Goal: Task Accomplishment & Management: Manage account settings

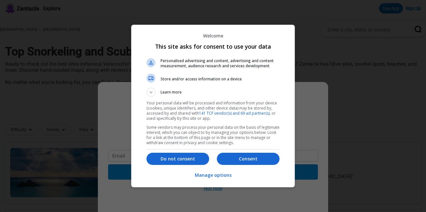
click at [207, 174] on p "Manage options" at bounding box center [213, 175] width 37 height 6
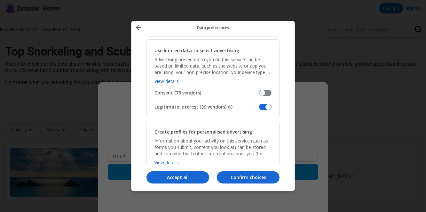
scroll to position [127, 0]
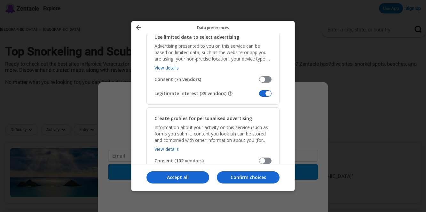
click at [260, 93] on span "Manage your data" at bounding box center [265, 93] width 12 height 6
click at [259, 96] on input "Legitimate interest (39 vendors)" at bounding box center [259, 96] width 0 height 0
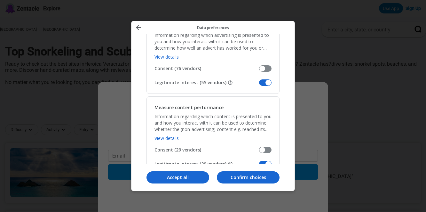
scroll to position [493, 0]
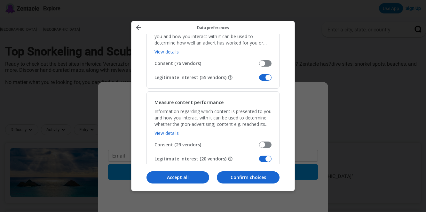
click at [263, 76] on span "Manage your data" at bounding box center [265, 77] width 12 height 6
click at [259, 80] on input "Legitimate interest (55 vendors)" at bounding box center [259, 80] width 0 height 0
click at [267, 158] on span "Manage your data" at bounding box center [265, 159] width 12 height 6
click at [259, 161] on input "Legitimate interest (20 vendors)" at bounding box center [259, 161] width 0 height 0
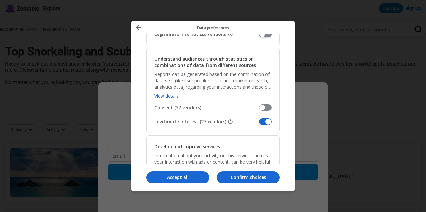
scroll to position [619, 0]
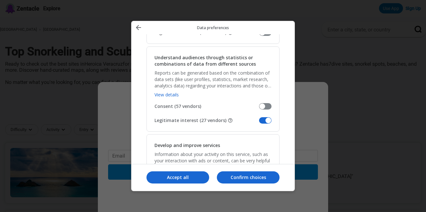
click at [264, 119] on span "Manage your data" at bounding box center [265, 120] width 12 height 6
click at [259, 123] on input "Legitimate interest (27 vendors)" at bounding box center [259, 123] width 0 height 0
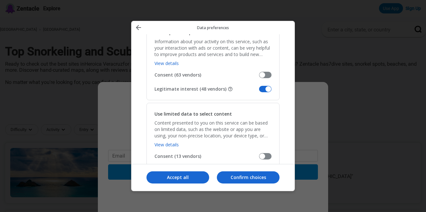
scroll to position [739, 0]
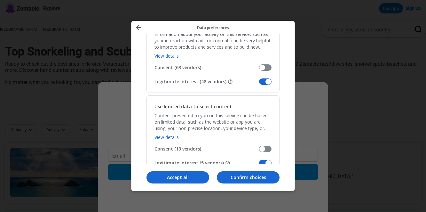
click at [263, 81] on span "Manage your data" at bounding box center [265, 81] width 12 height 6
click at [259, 84] on input "Legitimate interest (48 vendors)" at bounding box center [259, 84] width 0 height 0
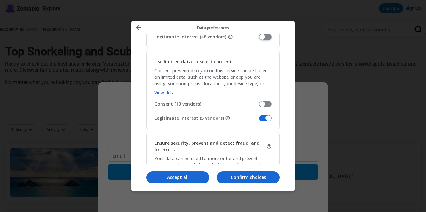
scroll to position [787, 0]
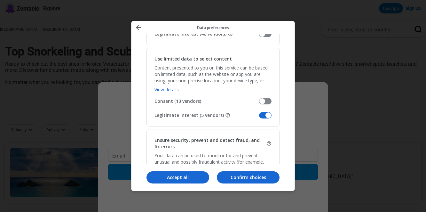
click at [265, 114] on span "Manage your data" at bounding box center [265, 115] width 12 height 6
click at [259, 117] on input "Legitimate interest (5 vendors)" at bounding box center [259, 117] width 0 height 0
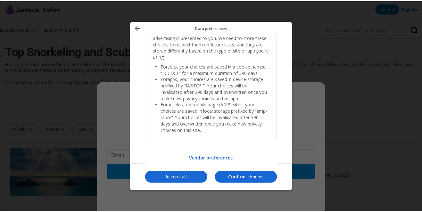
scroll to position [1367, 0]
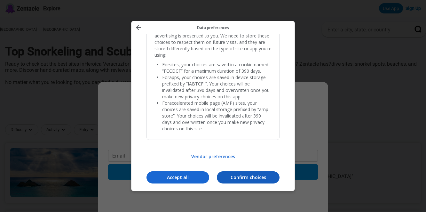
click at [243, 178] on p "Confirm choices" at bounding box center [248, 177] width 63 height 6
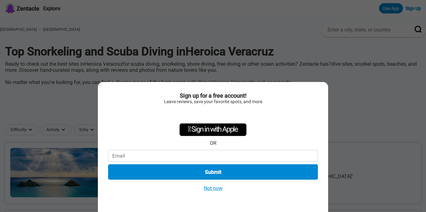
click at [212, 189] on button "Not now" at bounding box center [213, 188] width 23 height 7
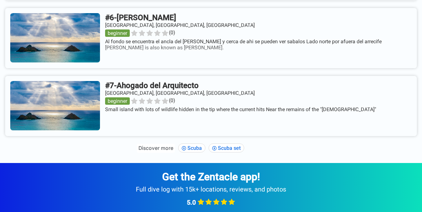
scroll to position [508, 0]
